Goal: Task Accomplishment & Management: Use online tool/utility

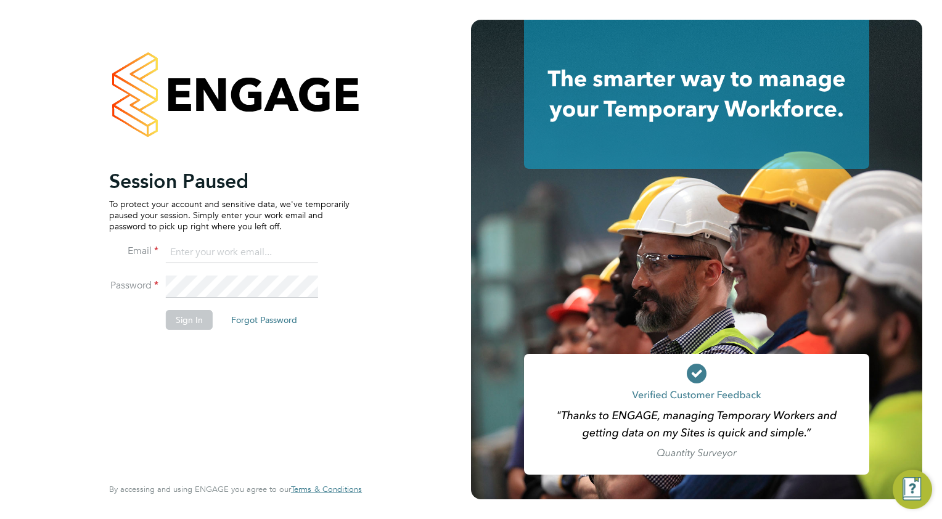
click at [190, 253] on input at bounding box center [242, 253] width 152 height 22
type input "wates@alliance-msp.co.uk"
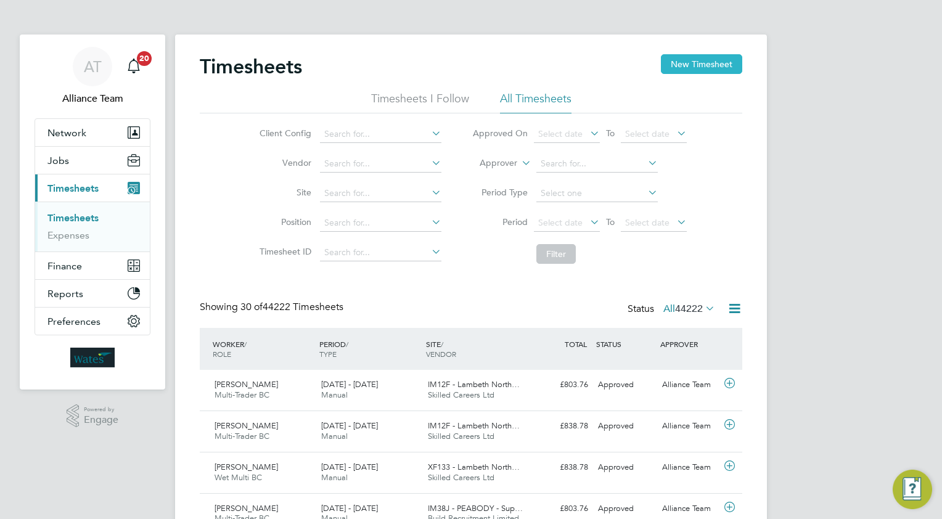
click at [684, 63] on button "New Timesheet" at bounding box center [701, 64] width 81 height 20
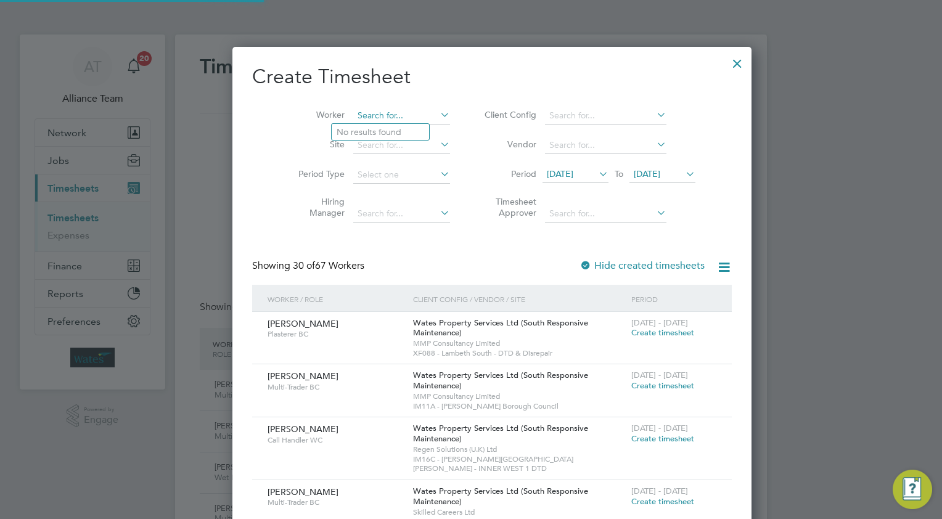
click at [358, 114] on input at bounding box center [401, 115] width 97 height 17
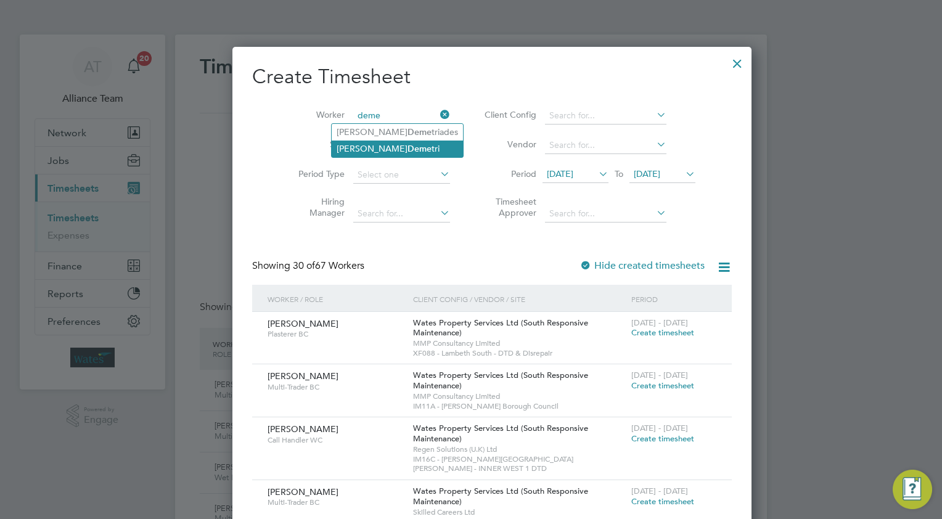
click at [408, 146] on b "Deme" at bounding box center [420, 149] width 24 height 10
type input "[PERSON_NAME]"
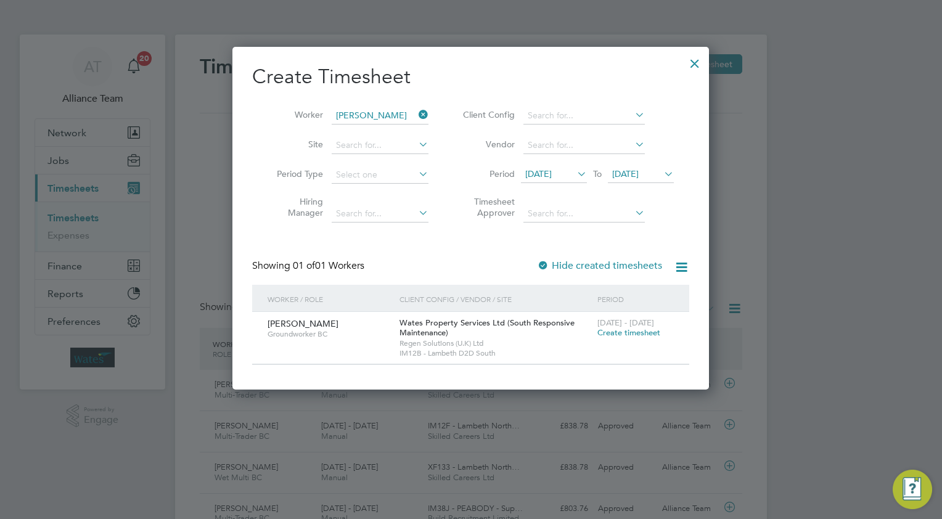
click at [618, 334] on span "Create timesheet" at bounding box center [628, 332] width 63 height 10
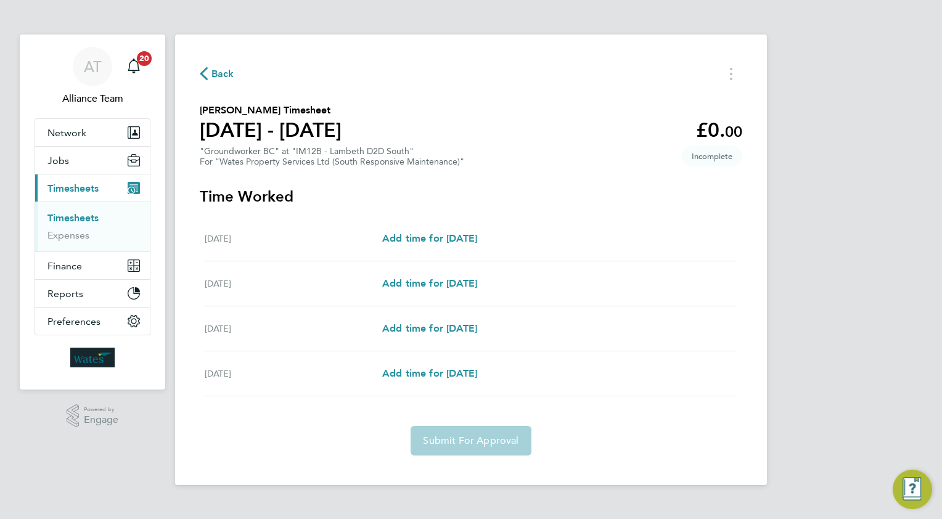
click at [223, 73] on span "Back" at bounding box center [222, 74] width 23 height 15
